Goal: Obtain resource: Obtain resource

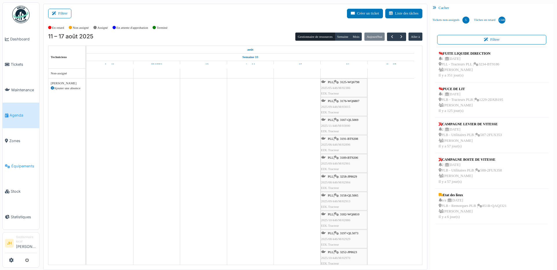
click at [26, 163] on span "Équipements" at bounding box center [24, 166] width 26 height 6
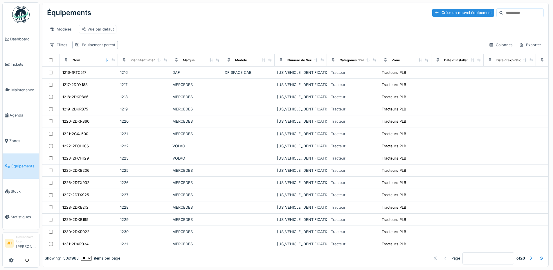
click at [503, 12] on input at bounding box center [523, 13] width 40 height 8
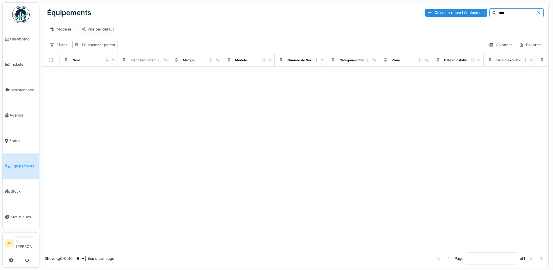
click at [499, 13] on input "****" at bounding box center [517, 13] width 40 height 8
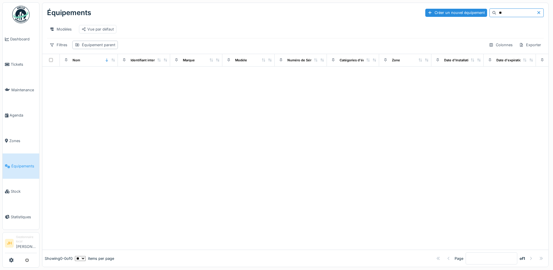
type input "*"
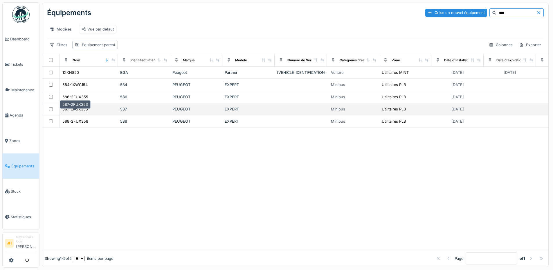
type input "****"
click at [81, 112] on div "587-2FUX353" at bounding box center [75, 109] width 26 height 6
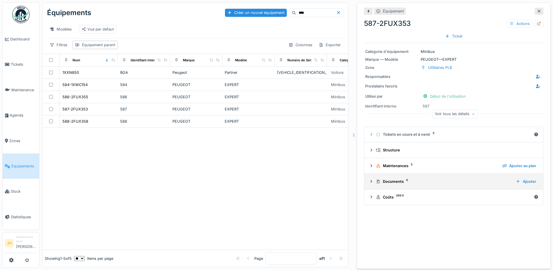
click at [393, 180] on div "Documents 5" at bounding box center [443, 182] width 135 height 6
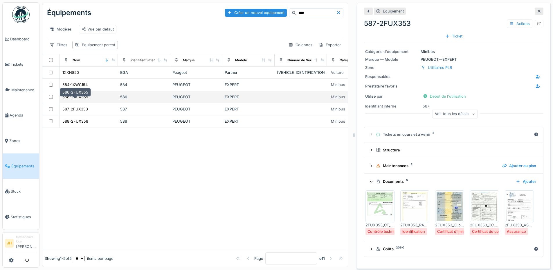
click at [82, 100] on div "586-2FUX355" at bounding box center [75, 97] width 26 height 6
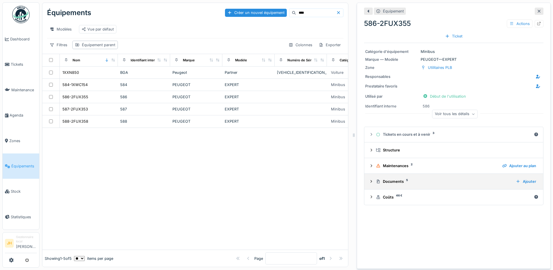
click at [385, 183] on div "Documents 5" at bounding box center [443, 182] width 135 height 6
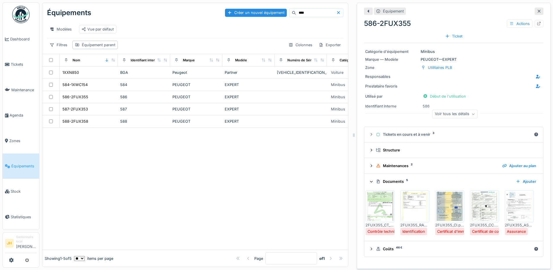
click at [438, 206] on img at bounding box center [450, 206] width 26 height 29
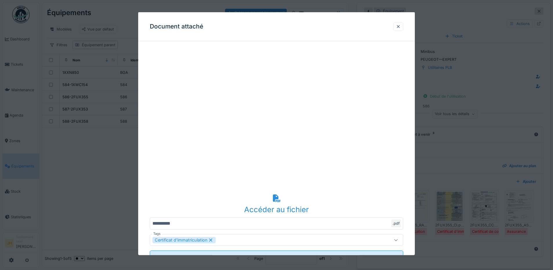
click at [394, 26] on div "Document attaché" at bounding box center [276, 26] width 277 height 29
